Goal: Information Seeking & Learning: Check status

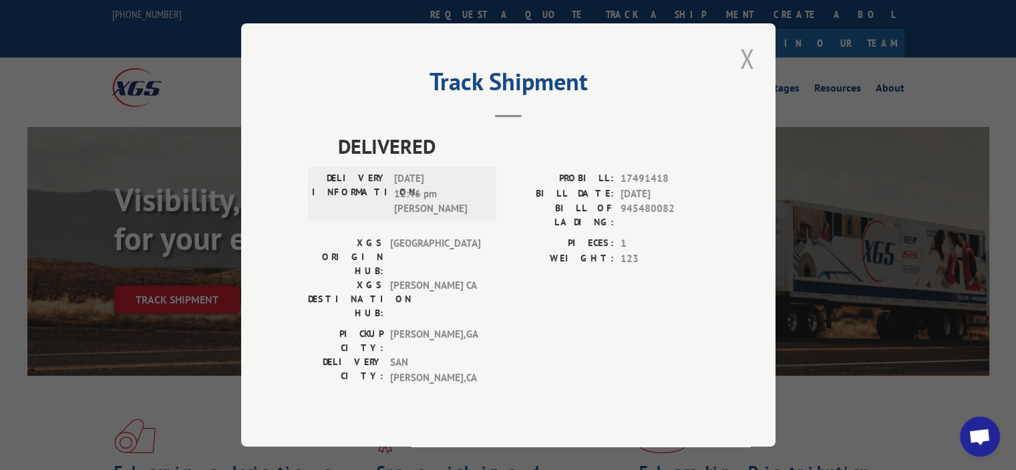
click at [743, 77] on button "Close modal" at bounding box center [747, 58] width 23 height 37
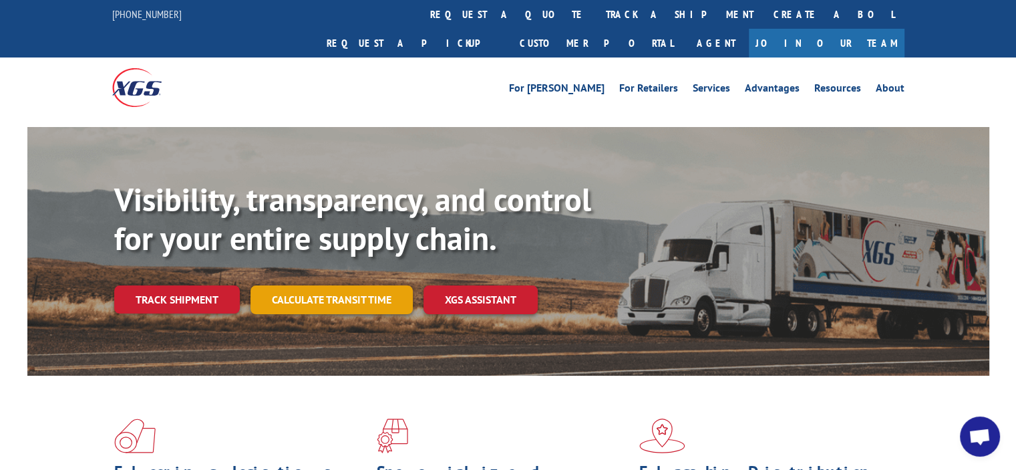
click at [363, 285] on link "Calculate transit time" at bounding box center [332, 299] width 162 height 29
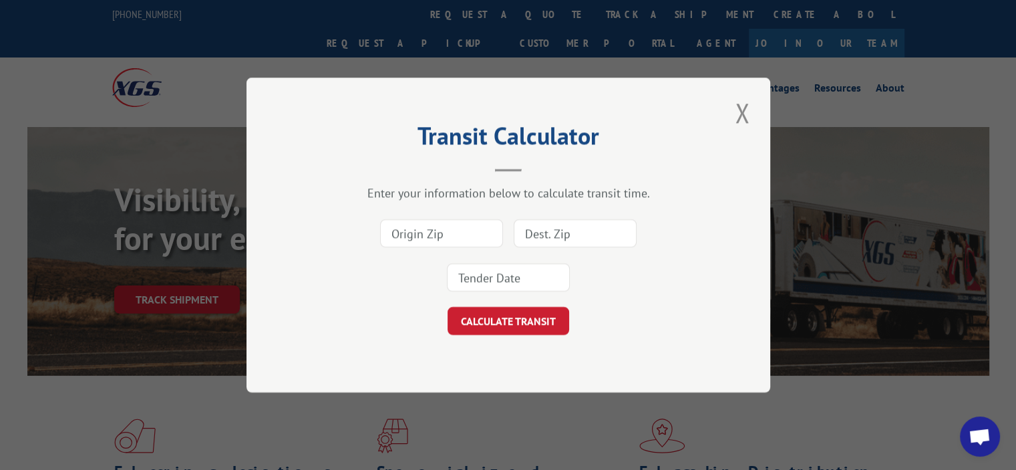
click at [741, 116] on button "Close modal" at bounding box center [742, 112] width 23 height 37
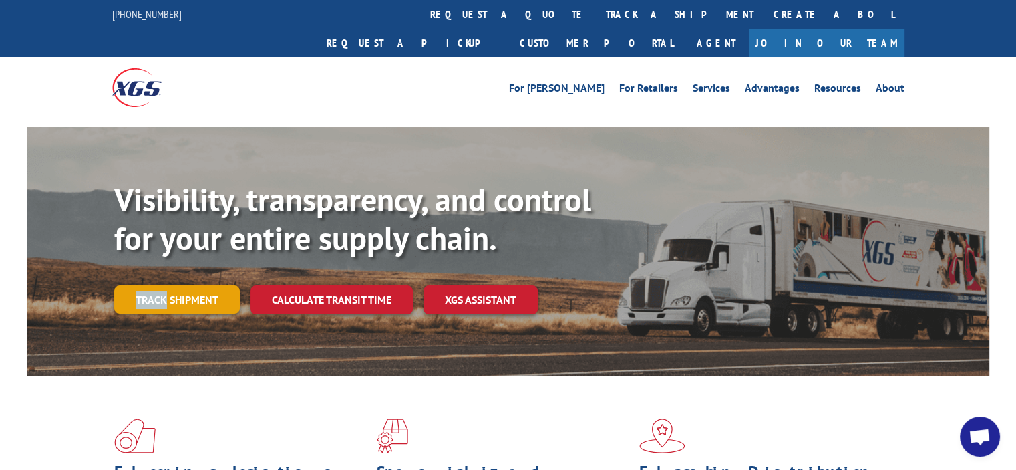
drag, startPoint x: 164, startPoint y: 253, endPoint x: 169, endPoint y: 261, distance: 10.2
click at [168, 259] on div "Visibility, transparency, and control for your entire supply chain. Track shipm…" at bounding box center [551, 273] width 875 height 186
click at [174, 285] on link "Track shipment" at bounding box center [177, 299] width 126 height 28
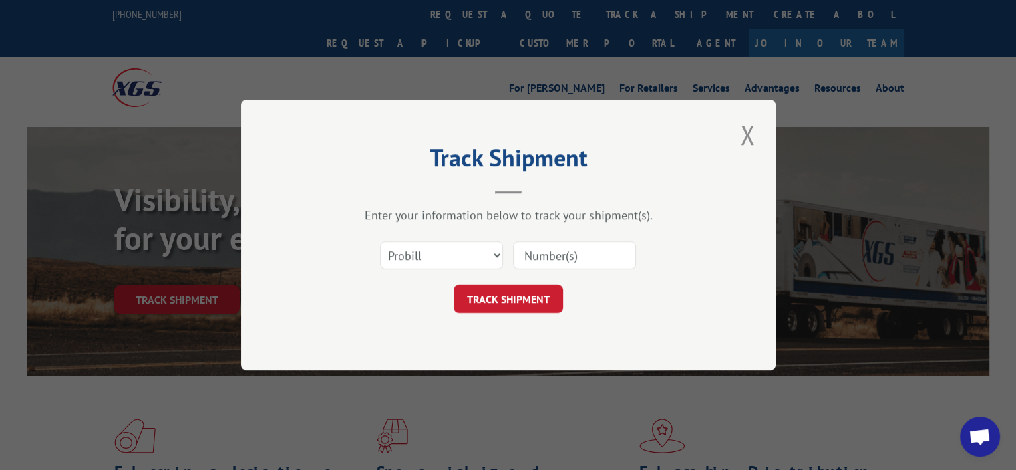
click at [575, 257] on input at bounding box center [574, 255] width 123 height 28
paste input "127828176"
type input "127828176"
click at [507, 291] on button "TRACK SHIPMENT" at bounding box center [509, 299] width 110 height 28
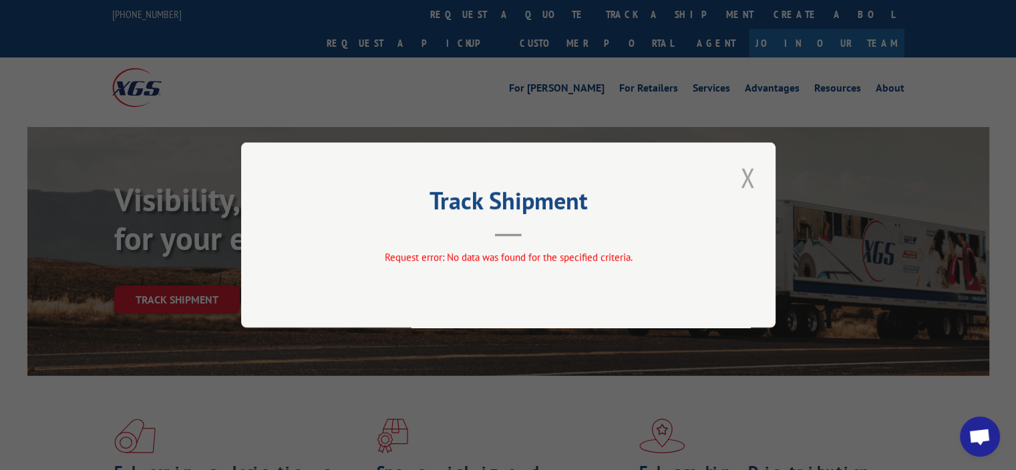
click at [740, 185] on button "Close modal" at bounding box center [747, 177] width 23 height 37
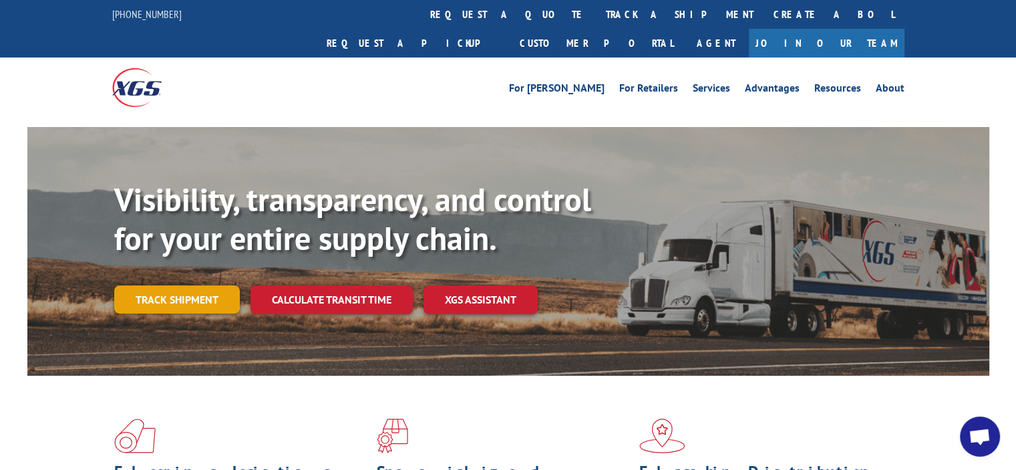
click at [200, 285] on link "Track shipment" at bounding box center [177, 299] width 126 height 28
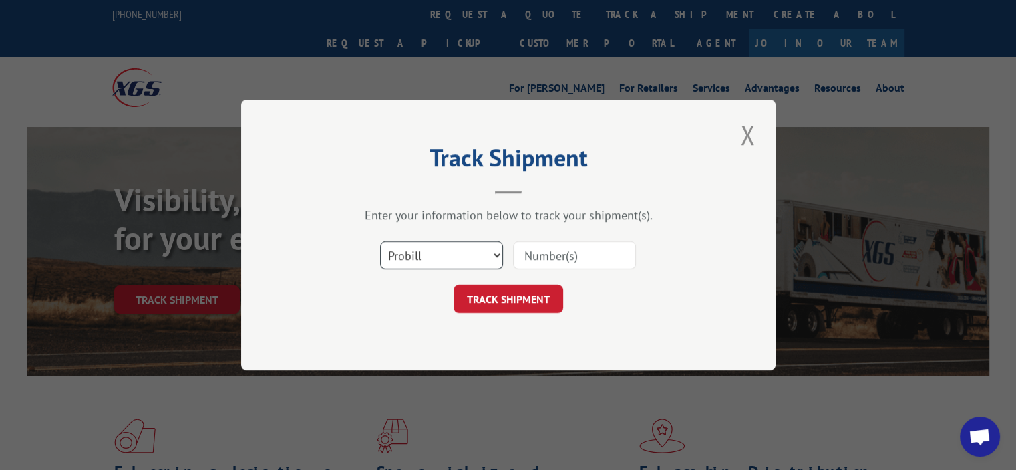
click at [396, 259] on select "Select category... Probill BOL PO" at bounding box center [441, 255] width 123 height 28
select select "bol"
click at [380, 241] on select "Select category... Probill BOL PO" at bounding box center [441, 255] width 123 height 28
click at [533, 270] on div "Select category... Probill BOL PO" at bounding box center [508, 255] width 401 height 44
drag, startPoint x: 541, startPoint y: 259, endPoint x: 531, endPoint y: 273, distance: 16.9
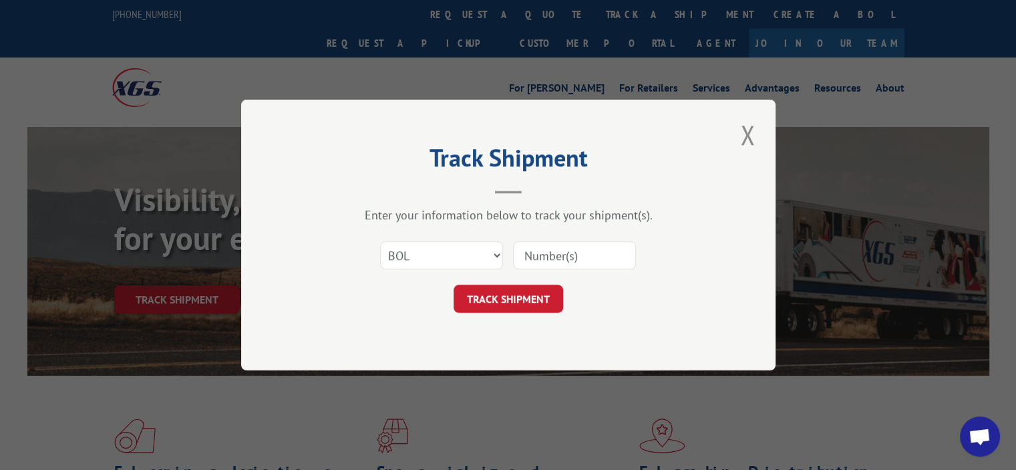
click at [541, 259] on input at bounding box center [574, 255] width 123 height 28
paste input "127828176"
type input "127828176"
click at [512, 295] on button "TRACK SHIPMENT" at bounding box center [509, 299] width 110 height 28
click at [354, 293] on div "TRACK SHIPMENT" at bounding box center [508, 299] width 401 height 28
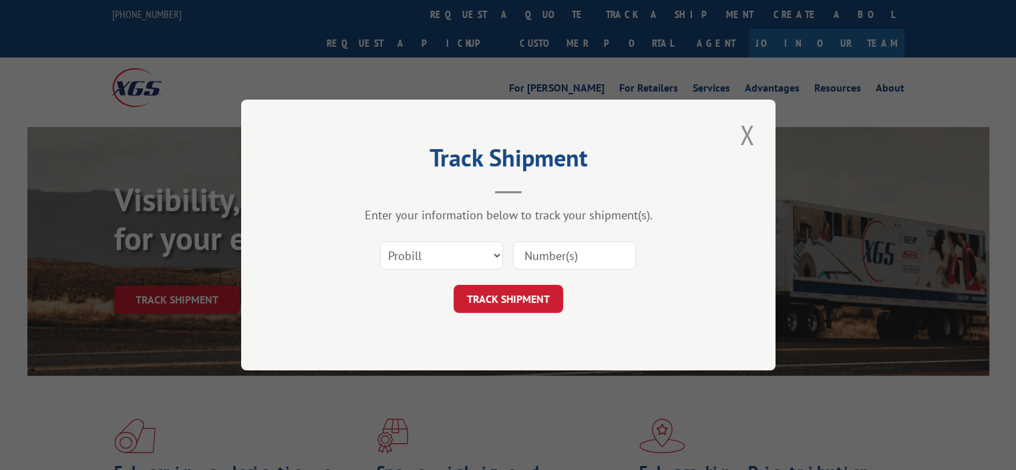
drag, startPoint x: 561, startPoint y: 262, endPoint x: 542, endPoint y: 275, distance: 23.5
click at [561, 262] on input at bounding box center [574, 255] width 123 height 28
paste input "17507918"
type input "17507918"
click at [511, 293] on button "TRACK SHIPMENT" at bounding box center [509, 299] width 110 height 28
